Goal: Find specific page/section: Find specific page/section

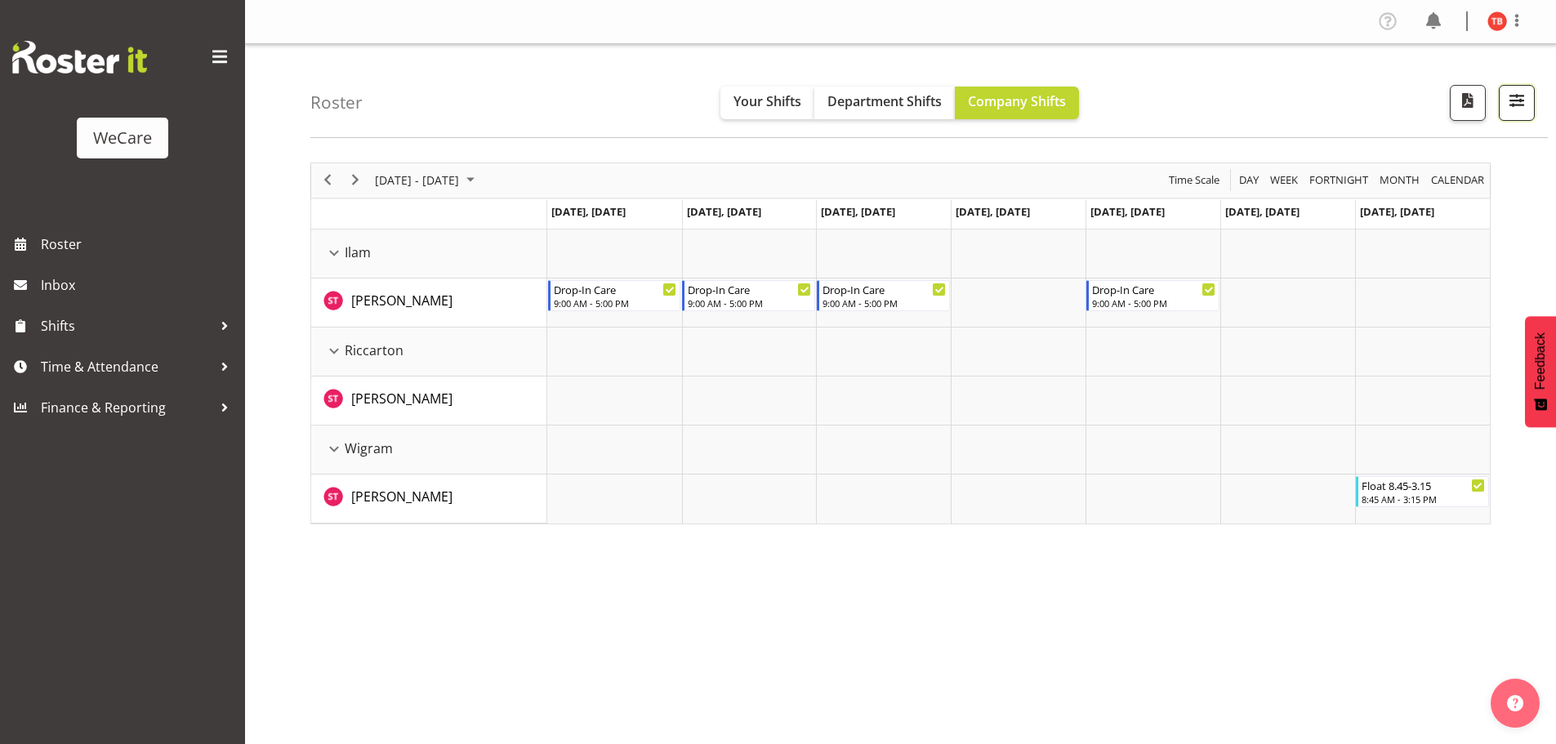
click at [1508, 97] on span "button" at bounding box center [1516, 100] width 21 height 21
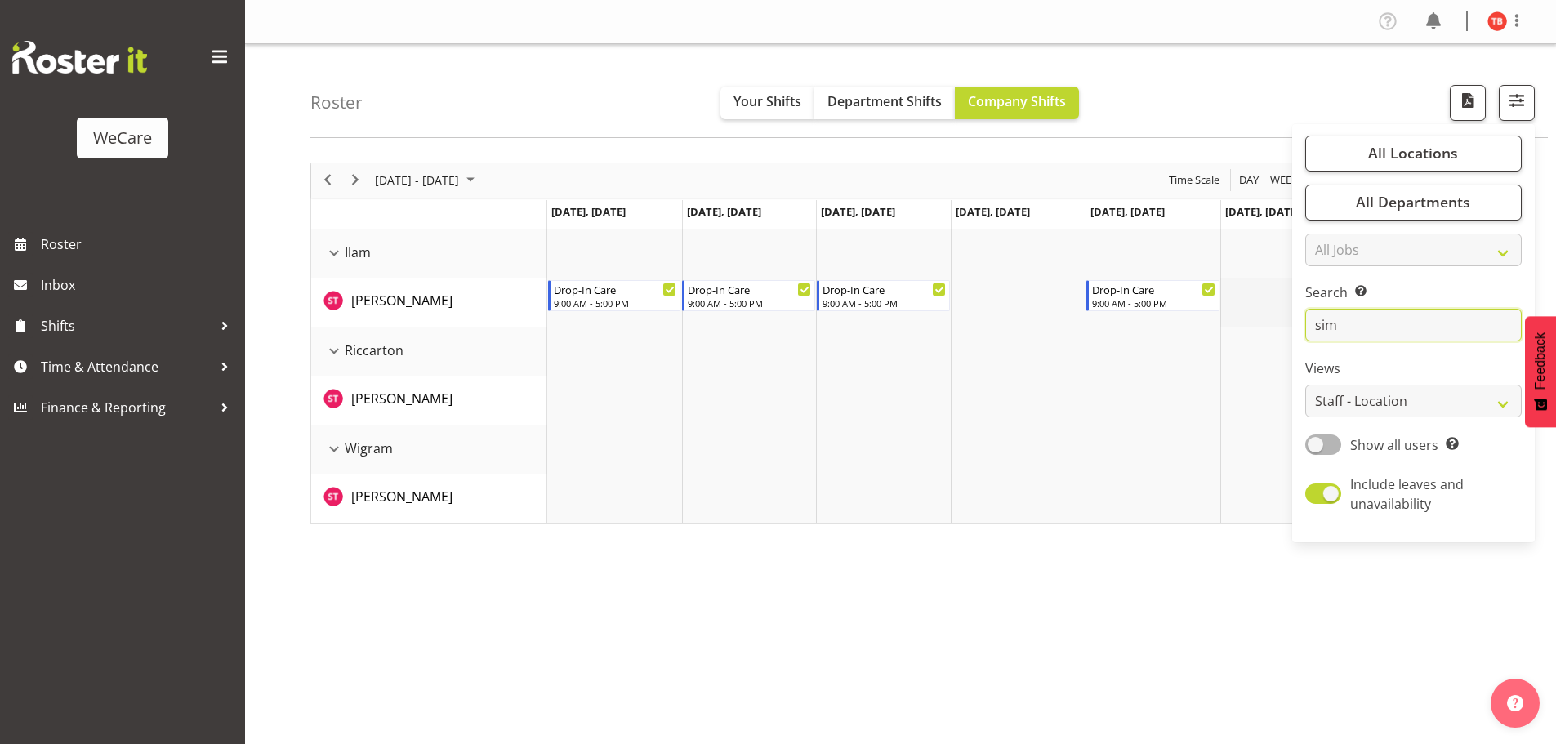
drag, startPoint x: 1371, startPoint y: 324, endPoint x: 1265, endPoint y: 326, distance: 105.4
click at [1265, 326] on div "Roster Your Shifts Department Shifts Company Shifts All Locations Clear Busines…" at bounding box center [900, 424] width 1311 height 760
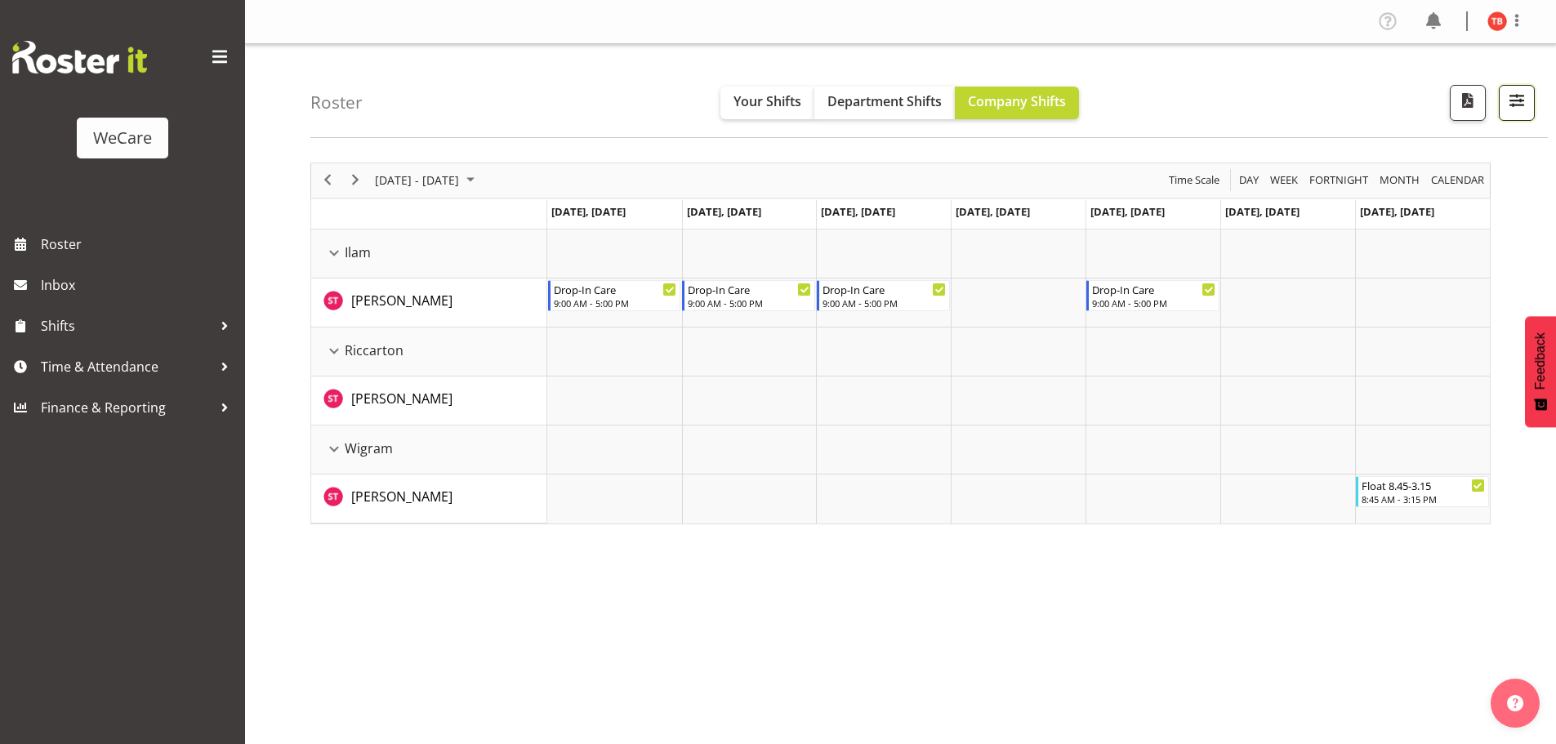
click at [1510, 97] on span "button" at bounding box center [1516, 100] width 21 height 21
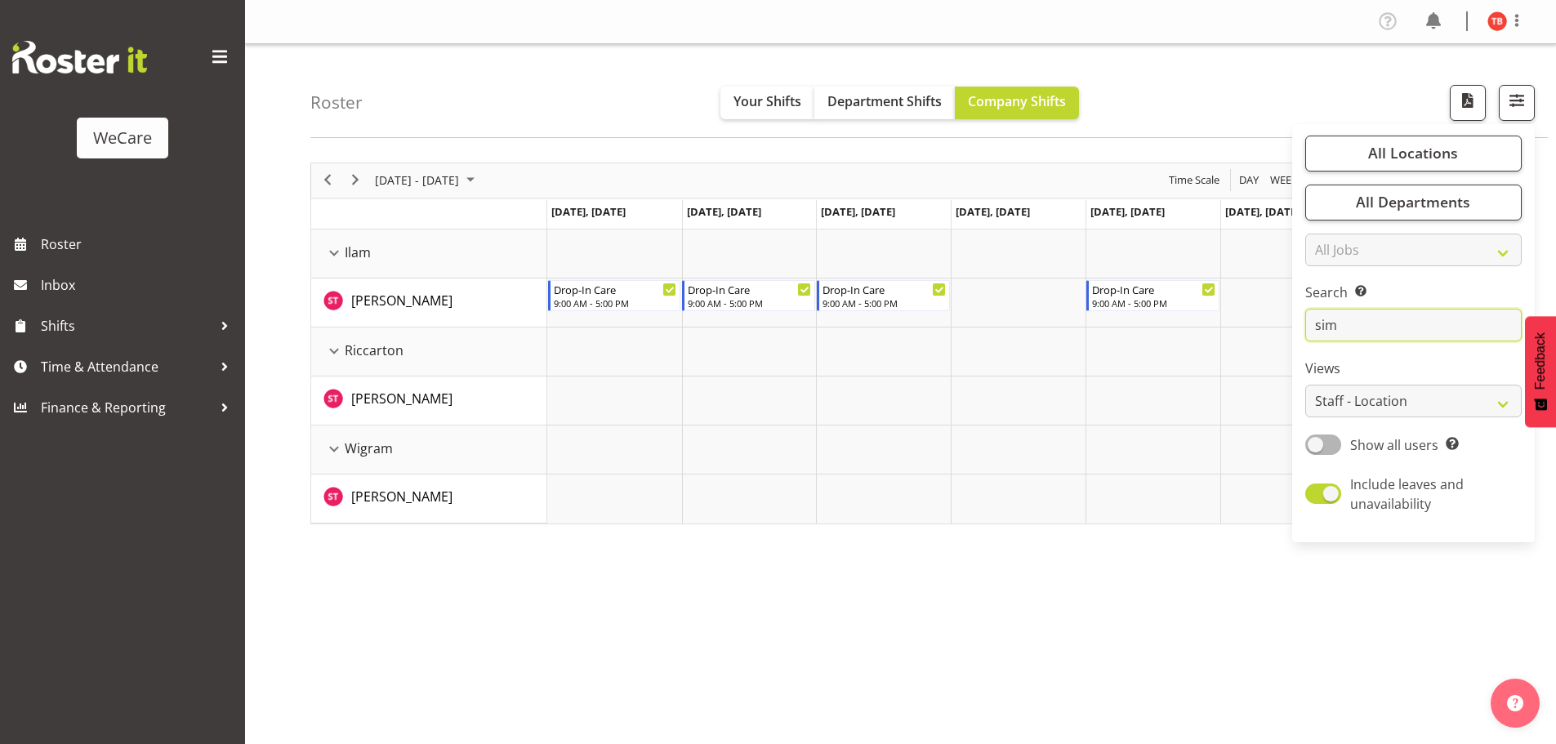
click at [1364, 327] on input "sim" at bounding box center [1413, 325] width 216 height 33
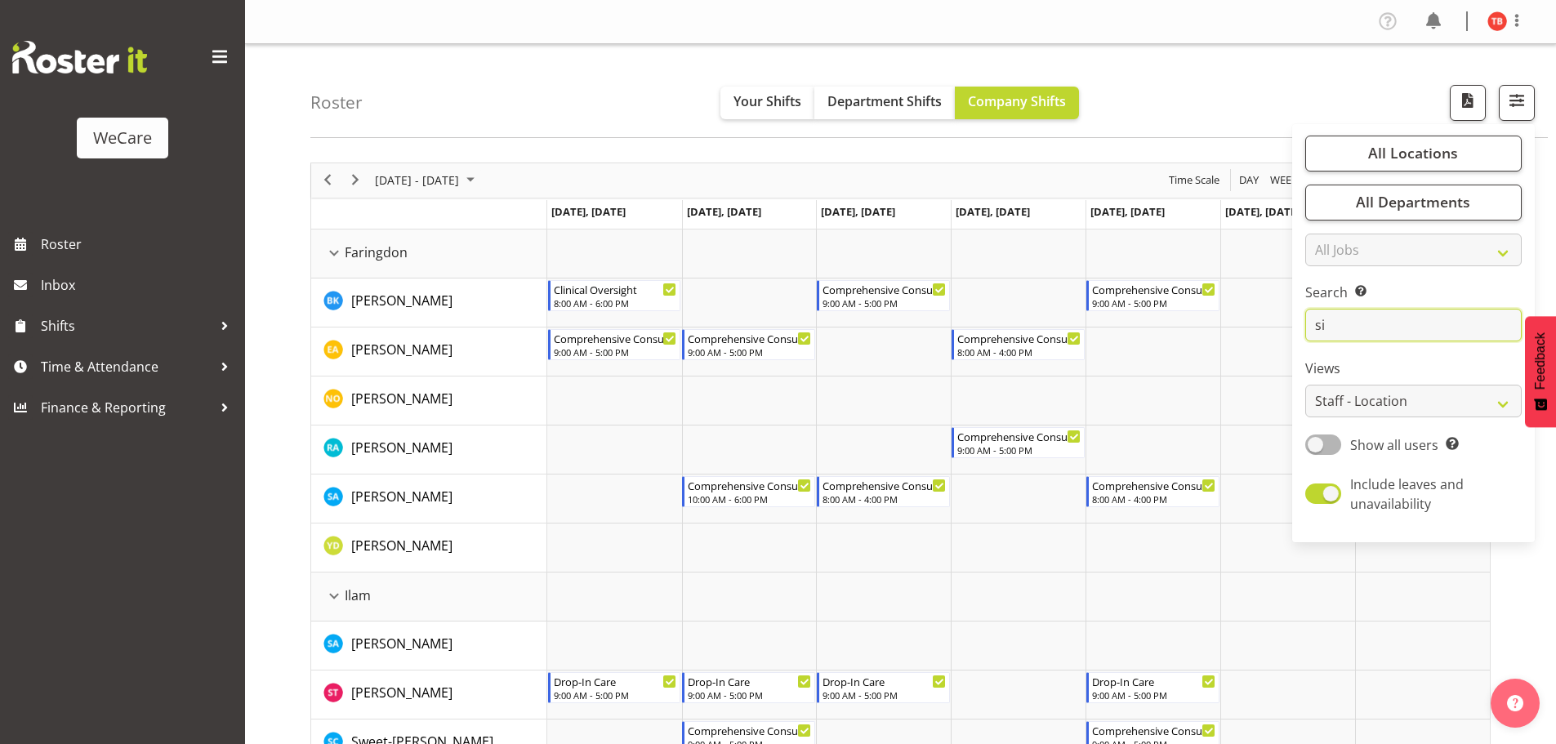
type input "s"
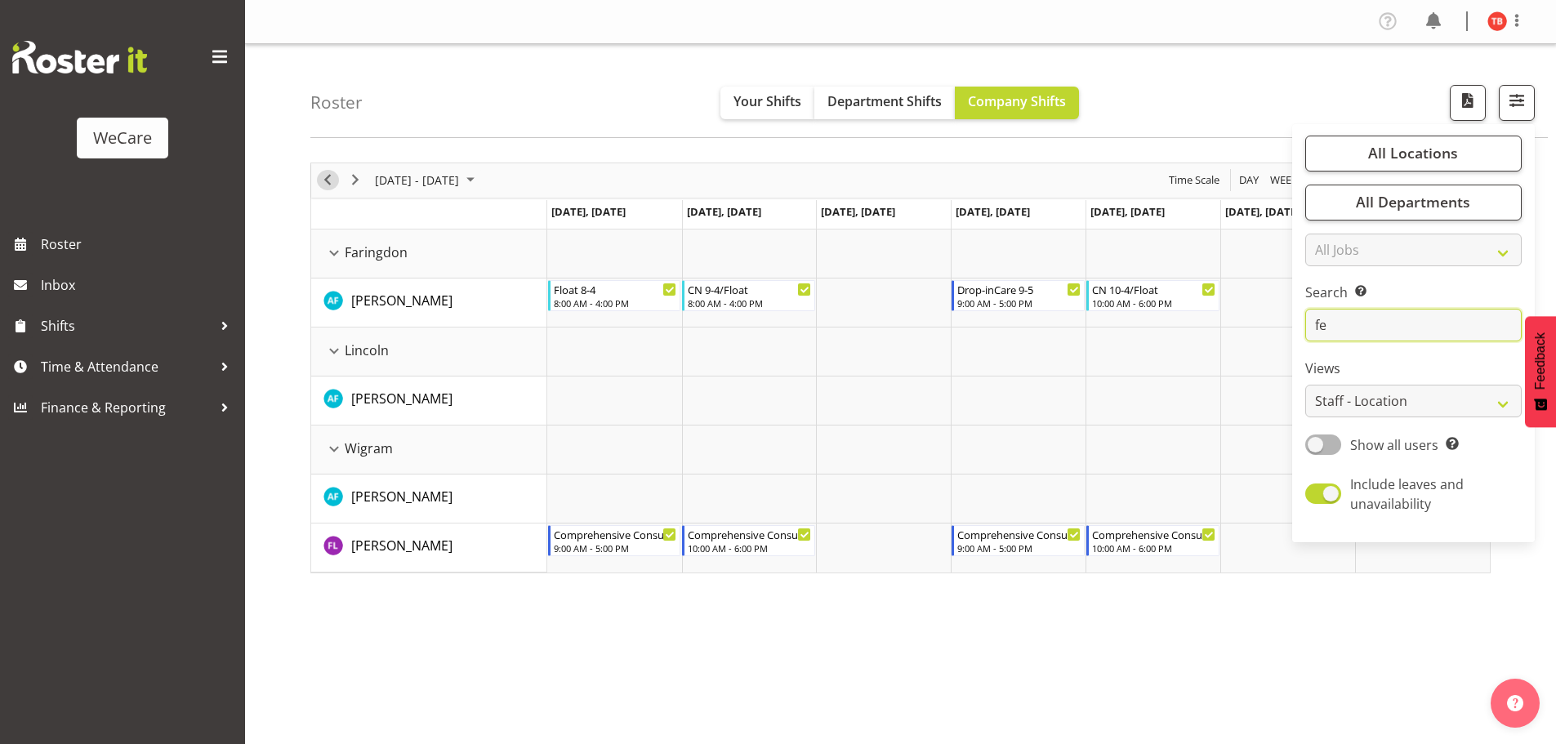
type input "fe"
click at [324, 188] on span "Previous" at bounding box center [328, 180] width 20 height 20
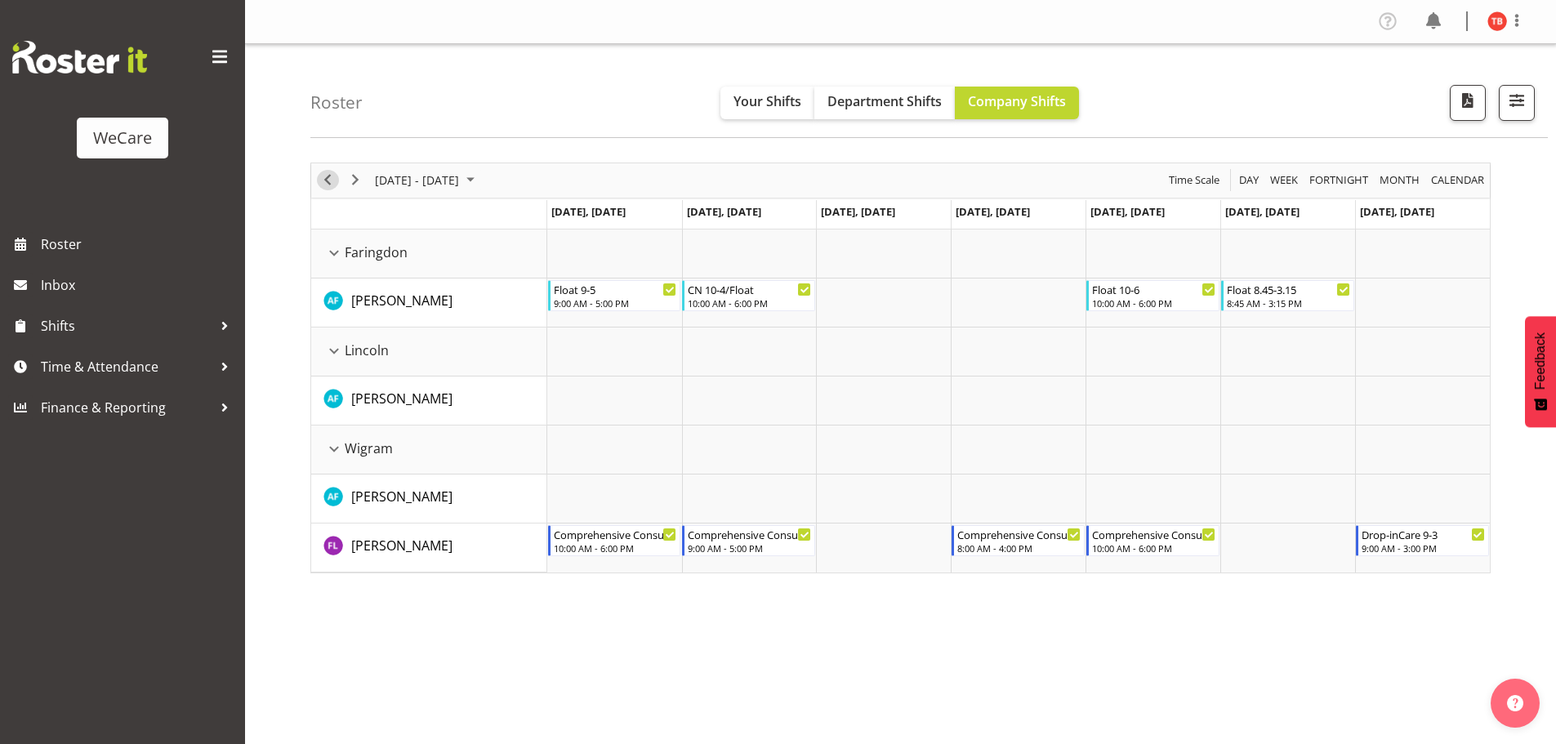
click at [334, 181] on span "Previous" at bounding box center [328, 180] width 20 height 20
